Goal: Find specific fact: Find specific fact

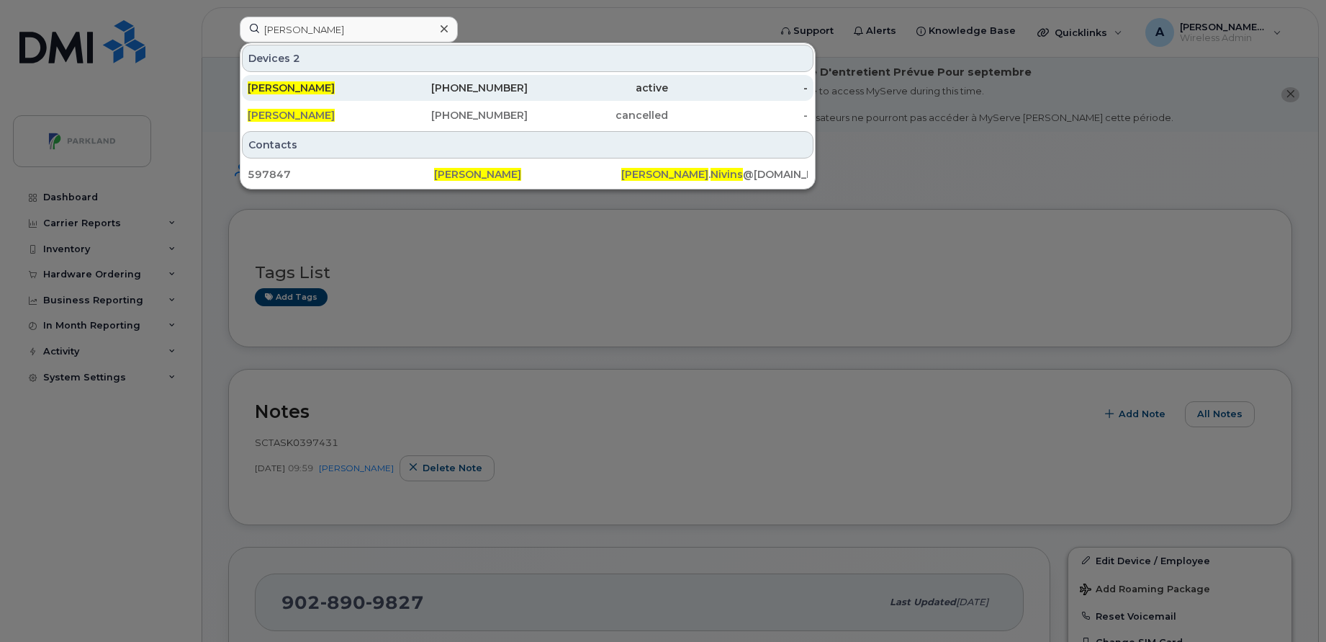
type input "[PERSON_NAME]"
click at [518, 90] on div "[PHONE_NUMBER]" at bounding box center [458, 88] width 140 height 14
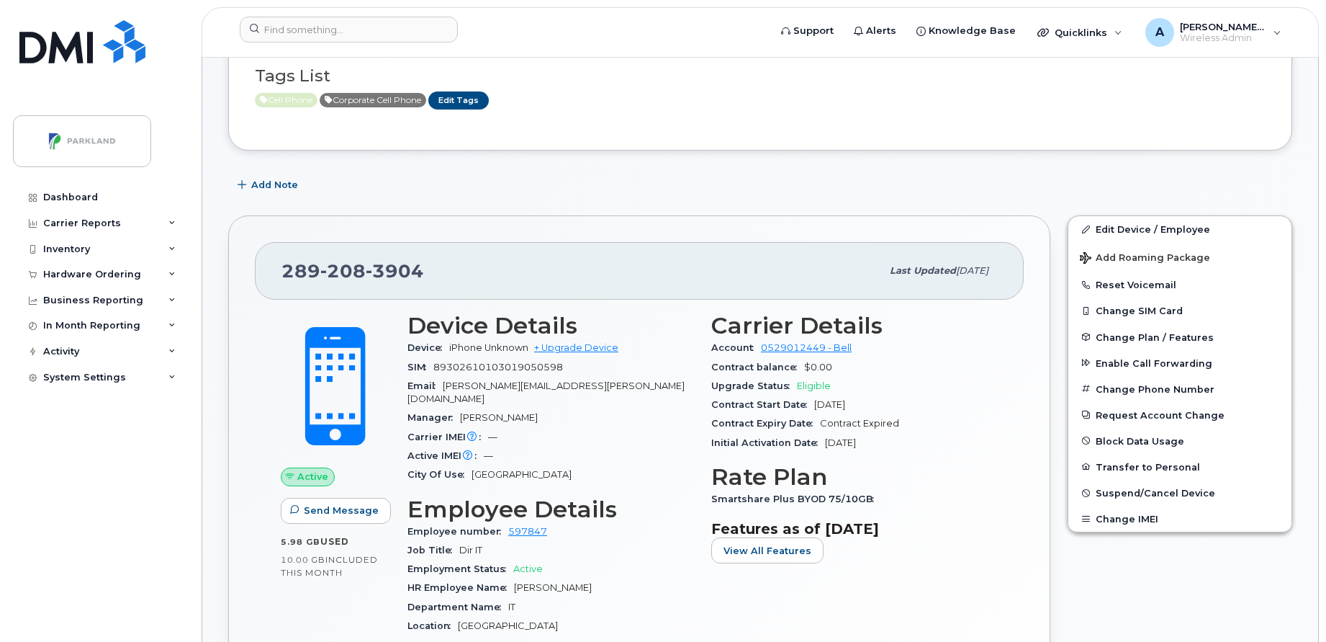
scroll to position [320, 0]
drag, startPoint x: 1294, startPoint y: 0, endPoint x: 696, endPoint y: 199, distance: 629.8
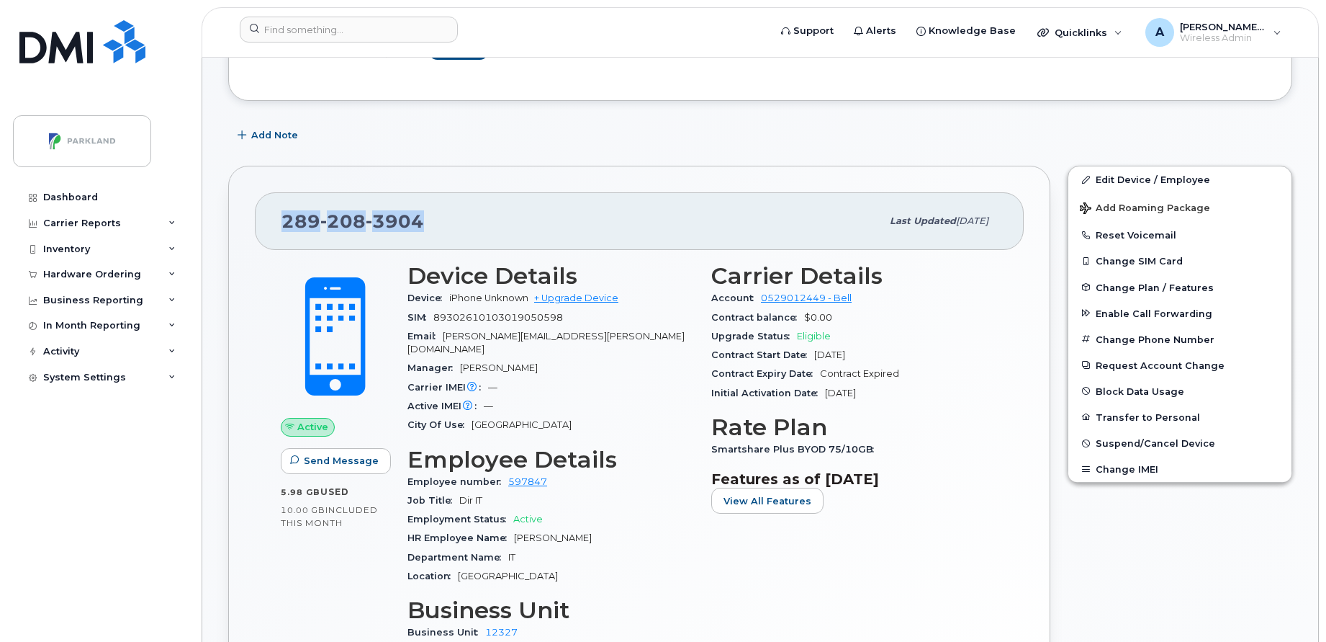
scroll to position [379, 0]
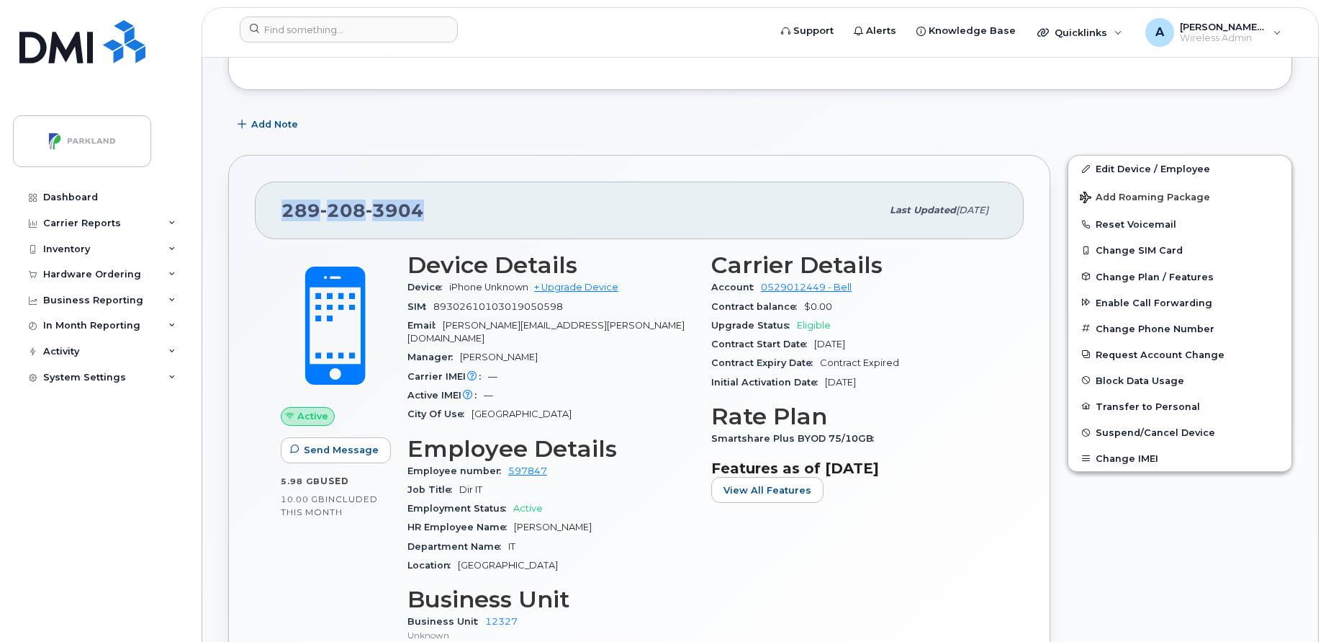
click at [628, 198] on div "289 208 3904" at bounding box center [582, 210] width 600 height 30
drag, startPoint x: 429, startPoint y: 215, endPoint x: 280, endPoint y: 203, distance: 149.5
click at [280, 203] on div "289 208 3904 Last updated Aug 22, 2025" at bounding box center [639, 210] width 769 height 58
copy span "289 208 3904"
click at [606, 175] on div "289 208 3904 Last updated Aug 22, 2025 Active Send Message 5.98 GB  used 10.00 …" at bounding box center [639, 466] width 822 height 623
